Goal: Navigation & Orientation: Find specific page/section

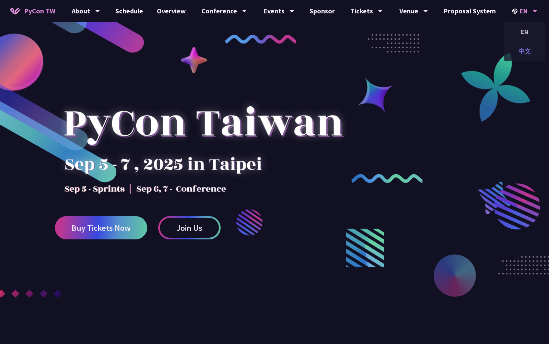
click at [525, 46] on div "中文" at bounding box center [524, 51] width 41 height 16
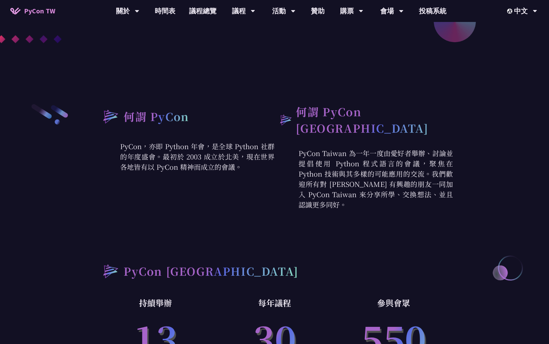
scroll to position [314, 0]
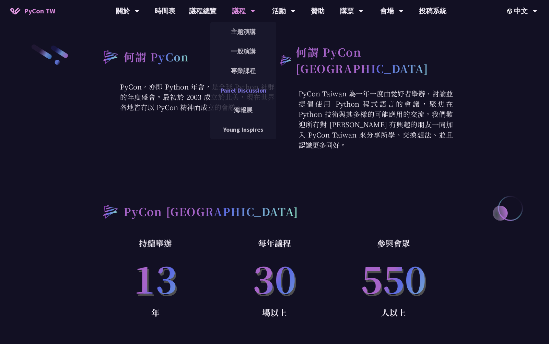
click at [262, 89] on link "Panel Discussion" at bounding box center [243, 90] width 66 height 16
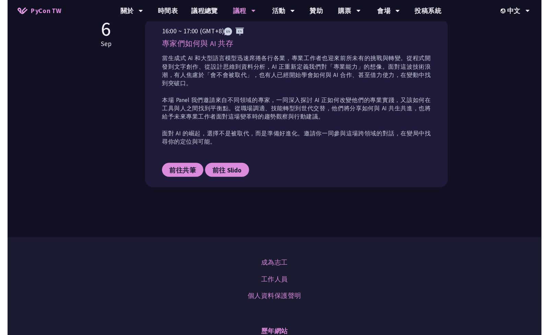
scroll to position [319, 0]
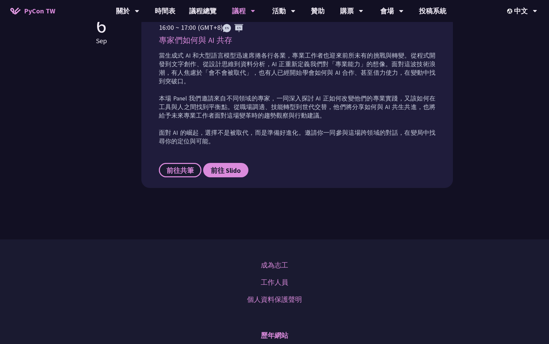
click at [180, 168] on span "前往共筆" at bounding box center [179, 170] width 27 height 9
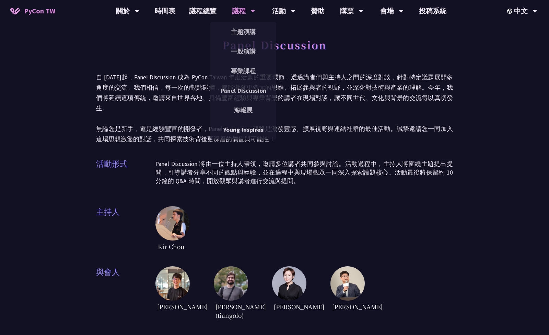
scroll to position [0, 0]
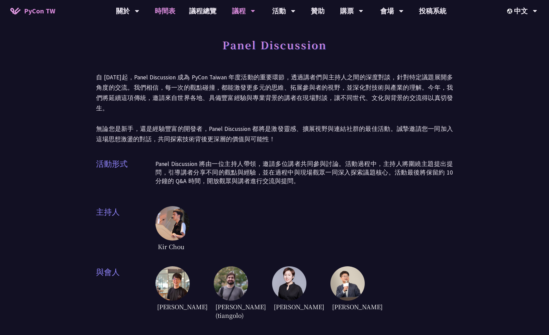
click at [163, 14] on link "時間表" at bounding box center [165, 11] width 34 height 22
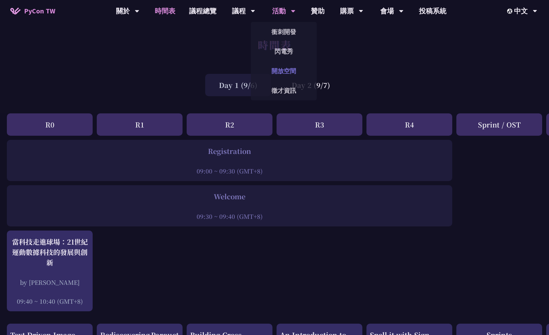
click at [290, 73] on link "開放空間" at bounding box center [284, 71] width 66 height 16
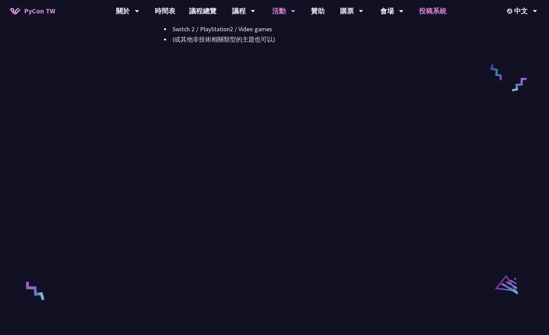
scroll to position [934, 0]
